Goal: Find specific page/section: Find specific page/section

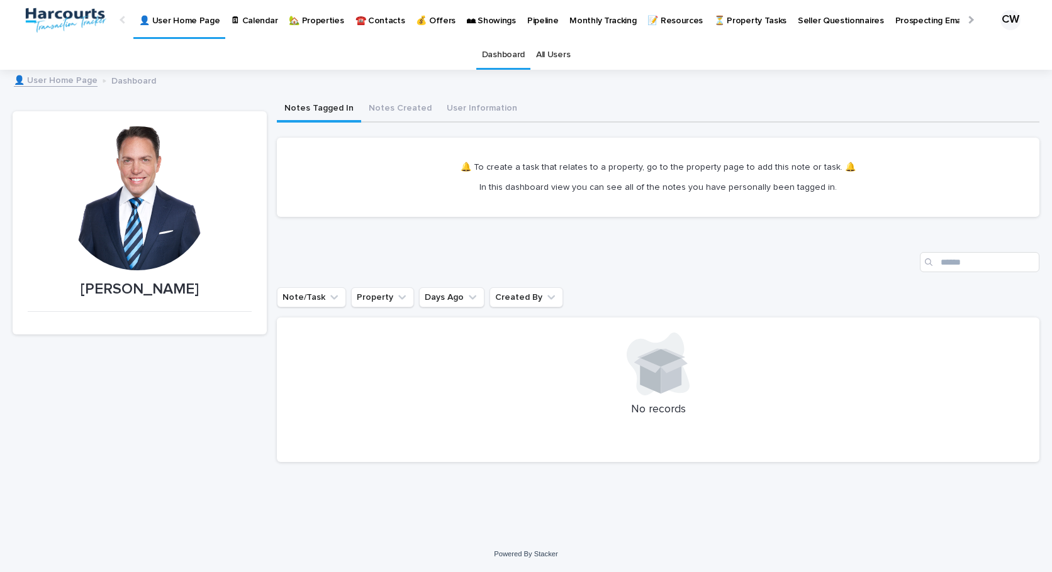
click at [301, 20] on p "🏡 Properties" at bounding box center [316, 13] width 55 height 26
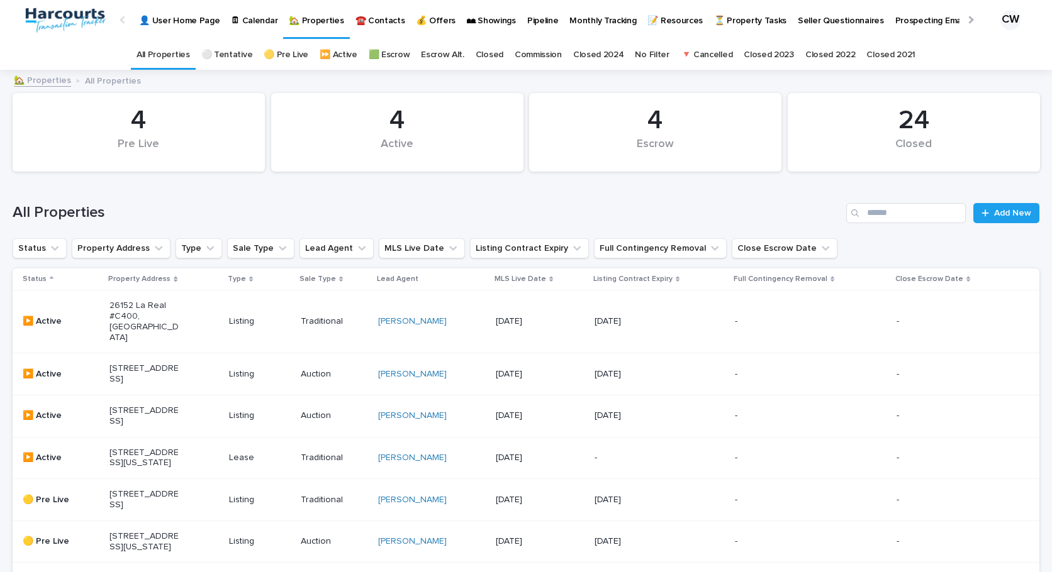
click at [236, 320] on p "Listing" at bounding box center [259, 321] width 61 height 11
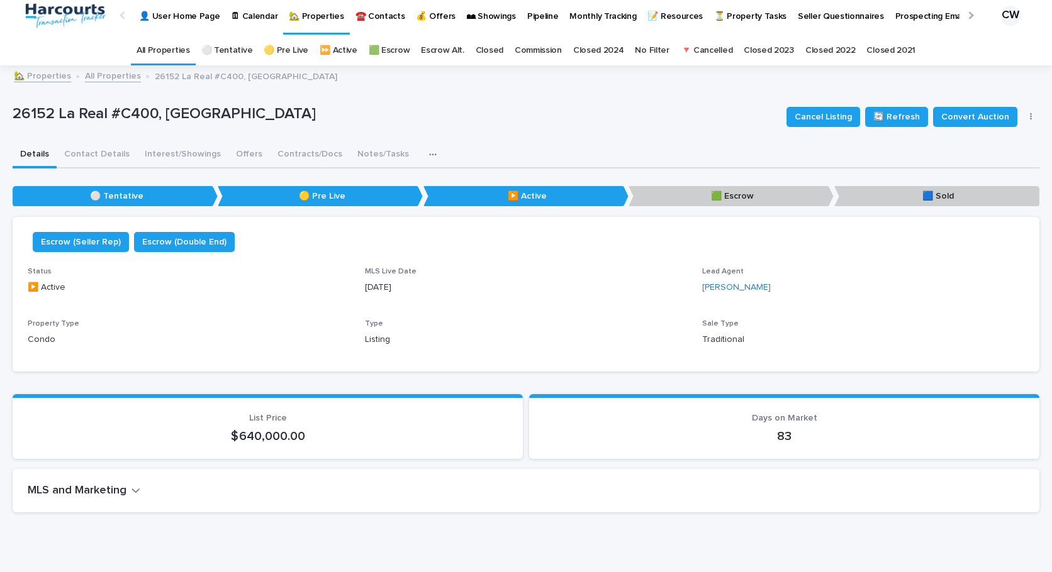
scroll to position [1, 0]
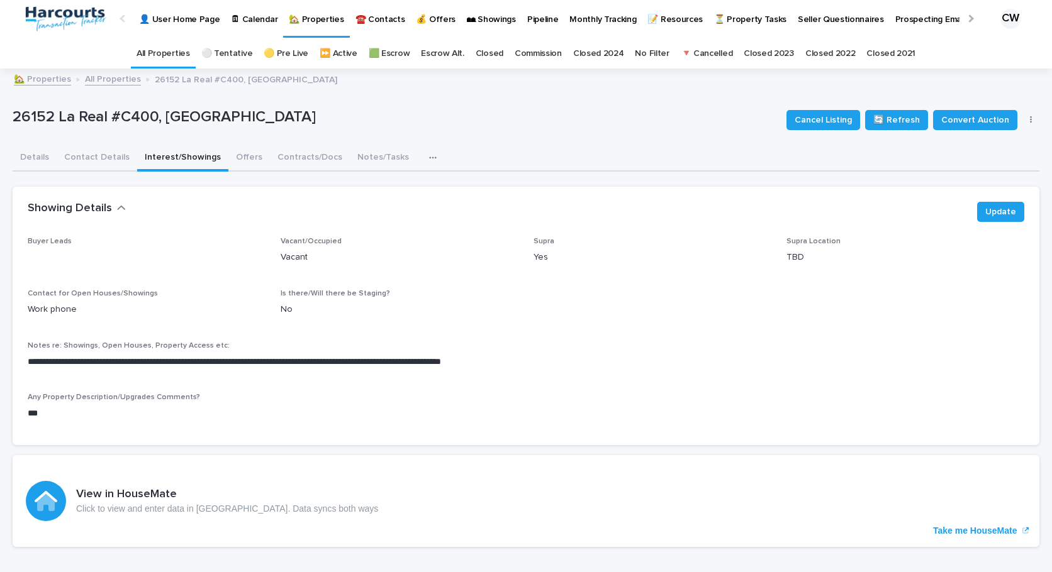
click at [191, 157] on button "Interest/Showings" at bounding box center [182, 158] width 91 height 26
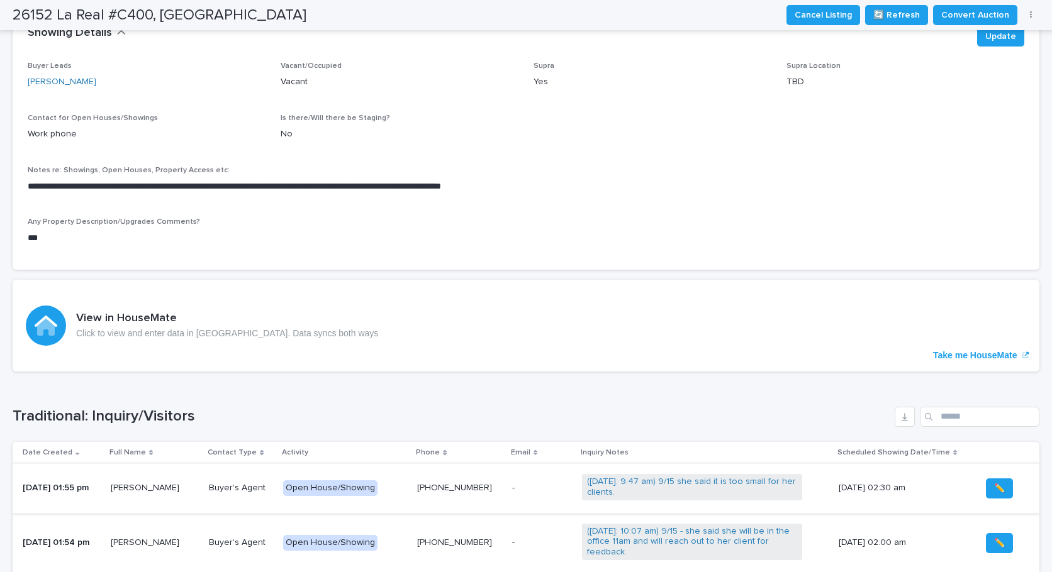
scroll to position [176, 0]
